Goal: Connect with others: Connect with others

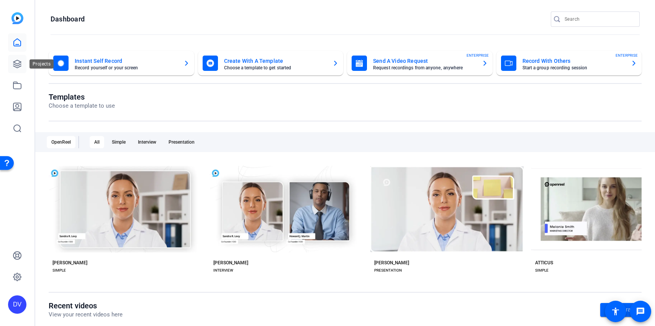
click at [25, 61] on link at bounding box center [17, 64] width 18 height 18
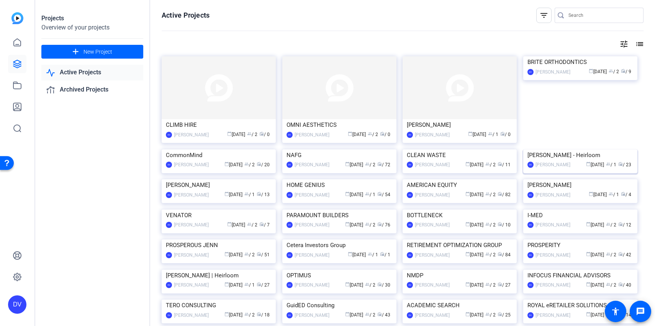
click at [608, 149] on img at bounding box center [580, 149] width 114 height 0
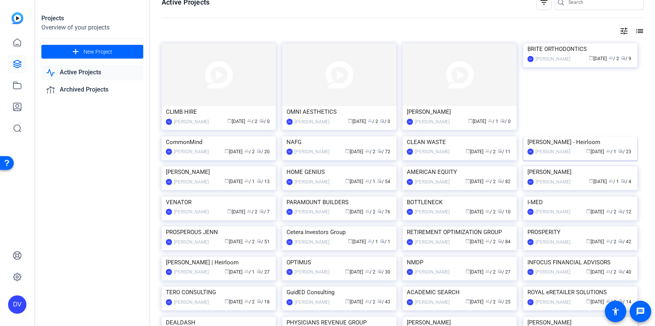
scroll to position [15, 0]
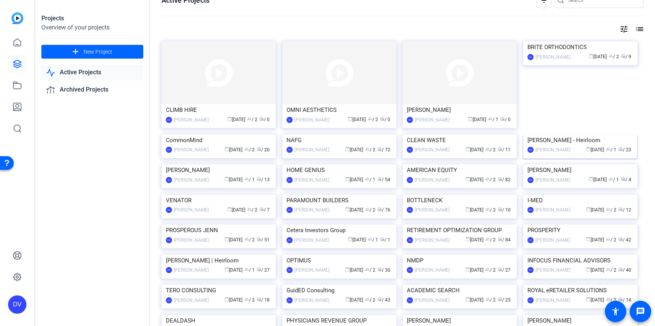
click at [560, 134] on img at bounding box center [580, 134] width 114 height 0
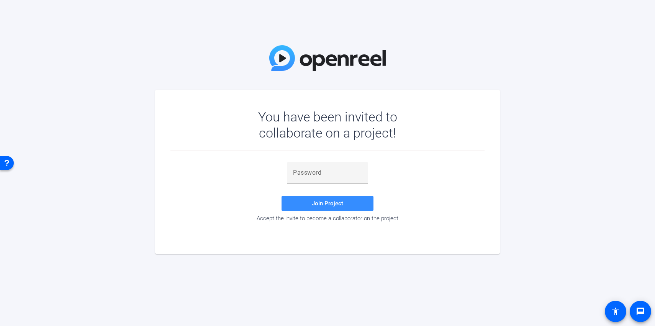
click at [329, 160] on div "Join Project Accept the invite to become a collaborator on the project" at bounding box center [327, 193] width 314 height 84
click at [332, 173] on input "text" at bounding box center [327, 172] width 69 height 9
paste input "$Fq#UG"
type input "$Fq#UG"
click at [332, 201] on span "Join Project" at bounding box center [327, 203] width 31 height 7
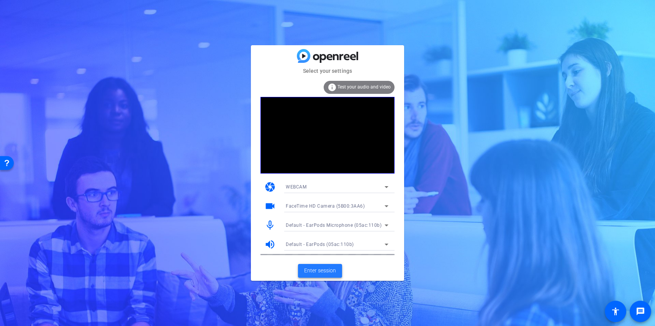
click at [310, 267] on span "Enter session" at bounding box center [320, 271] width 32 height 8
